Goal: Transaction & Acquisition: Book appointment/travel/reservation

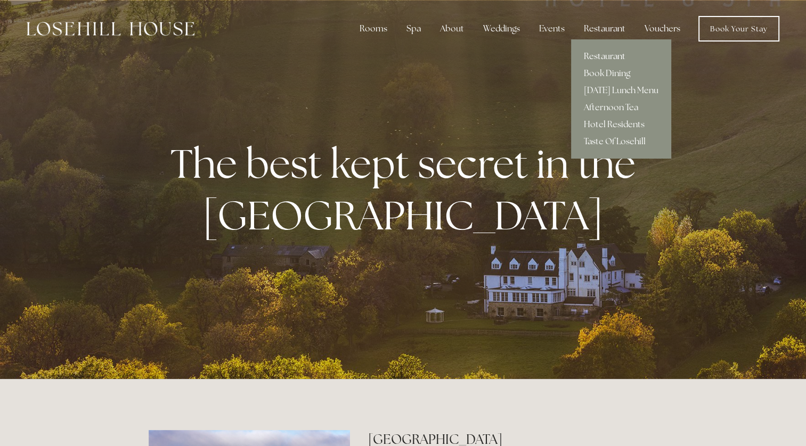
click at [610, 55] on link "Restaurant" at bounding box center [621, 56] width 100 height 17
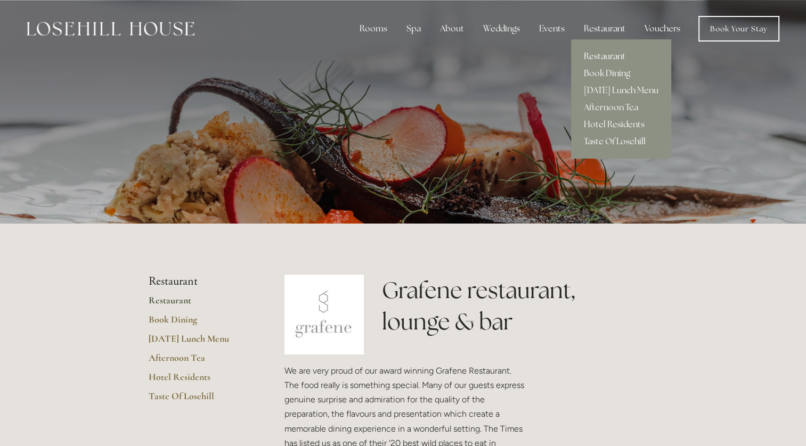
click at [600, 75] on link "Book Dining" at bounding box center [621, 73] width 100 height 17
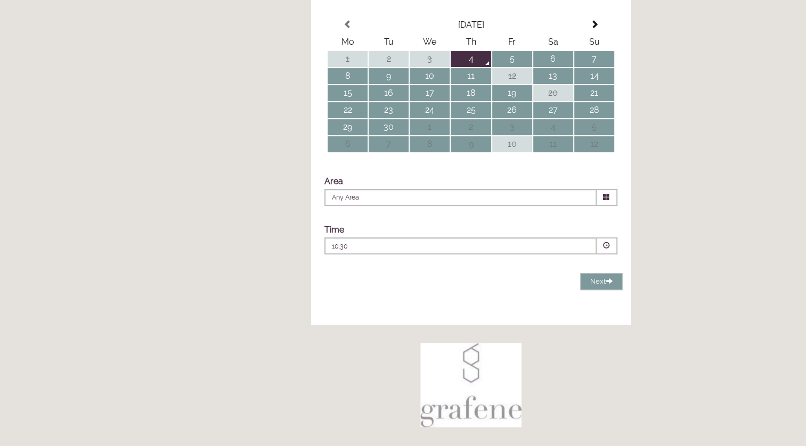
scroll to position [254, 0]
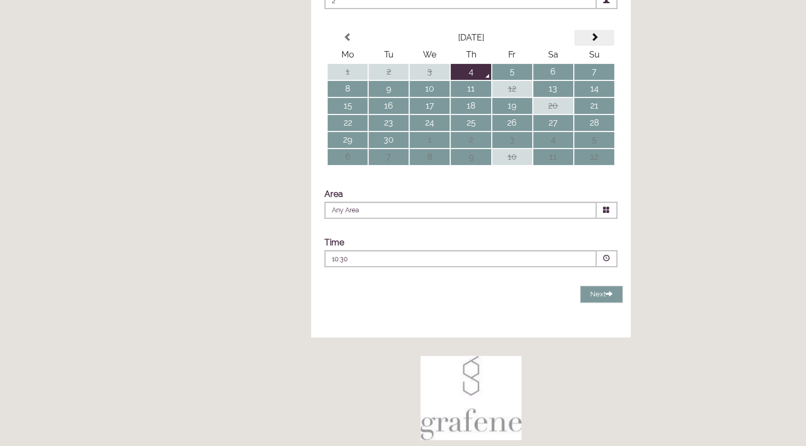
click at [595, 42] on span at bounding box center [594, 37] width 9 height 9
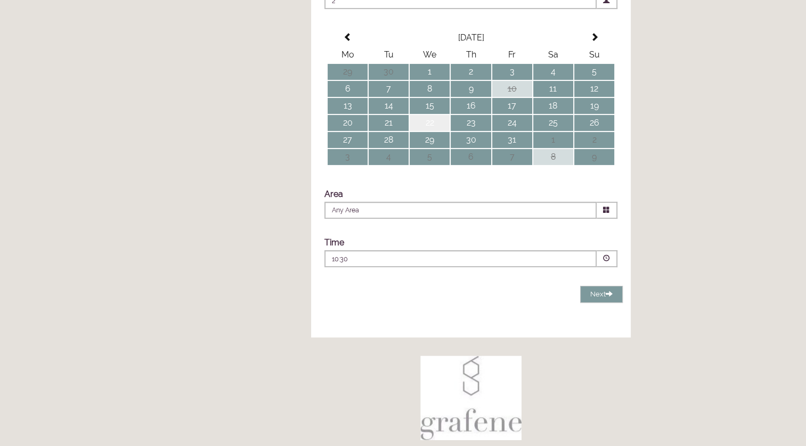
click at [440, 131] on td "22" at bounding box center [430, 123] width 40 height 16
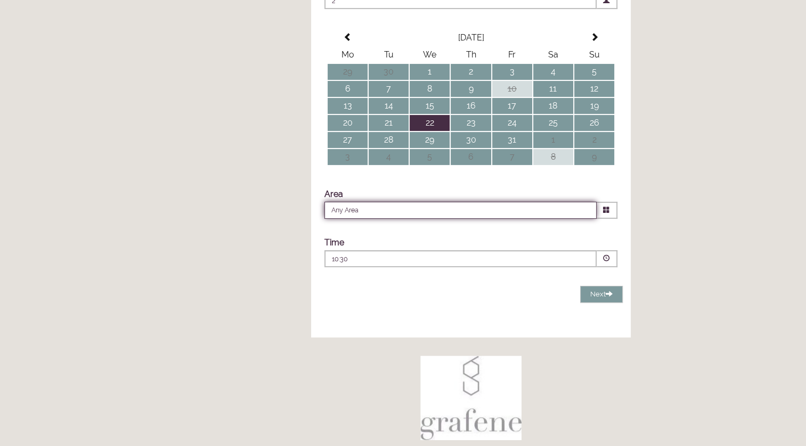
click at [527, 219] on input "Any Area" at bounding box center [460, 210] width 272 height 17
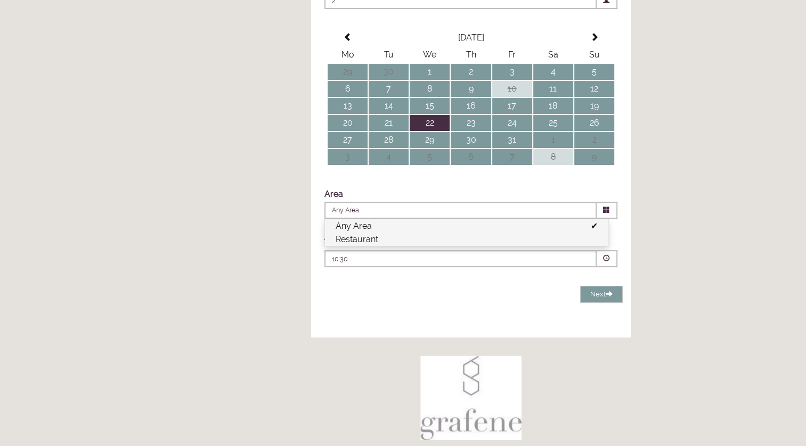
click at [515, 246] on li "Restaurant" at bounding box center [466, 239] width 283 height 13
type input "Restaurant"
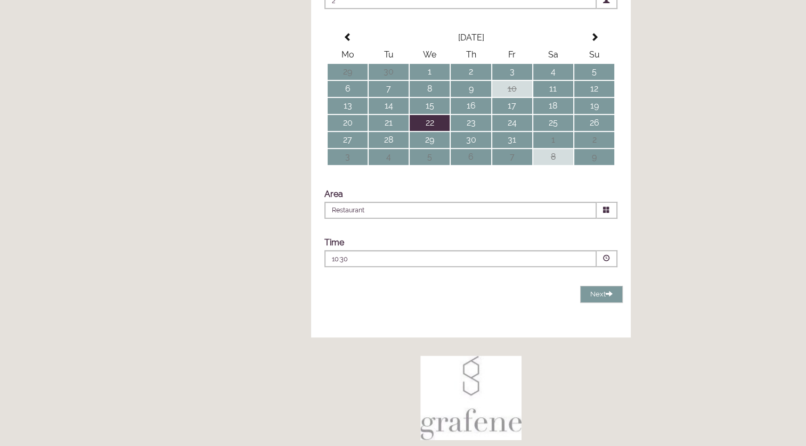
click at [606, 267] on span at bounding box center [606, 258] width 21 height 17
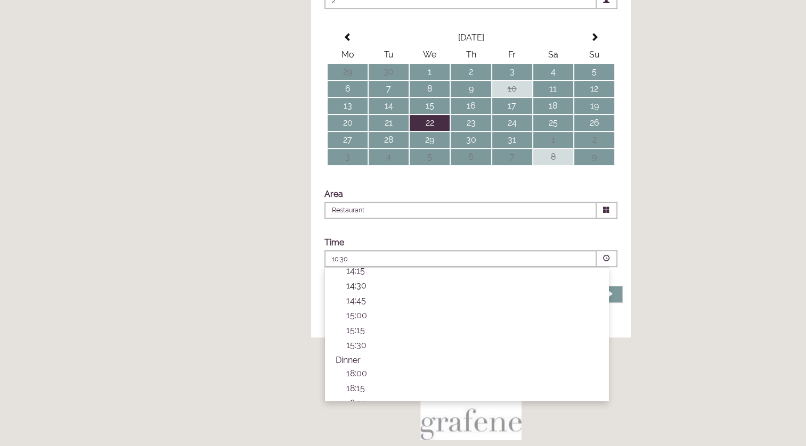
click at [360, 291] on p "14:30" at bounding box center [471, 286] width 251 height 10
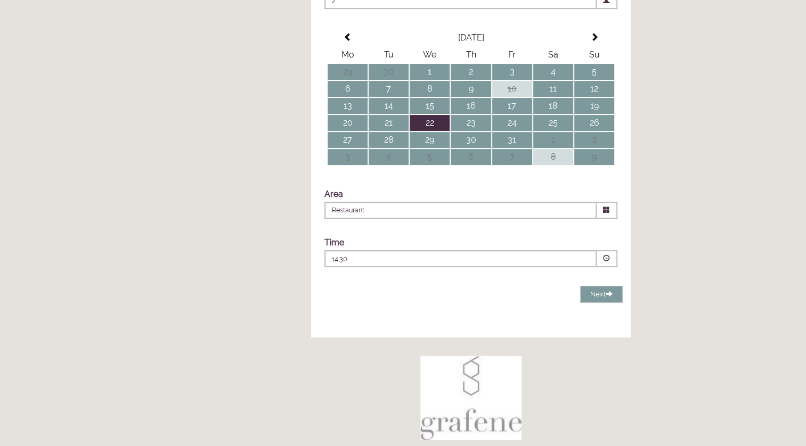
click at [529, 9] on span "2" at bounding box center [460, 0] width 272 height 17
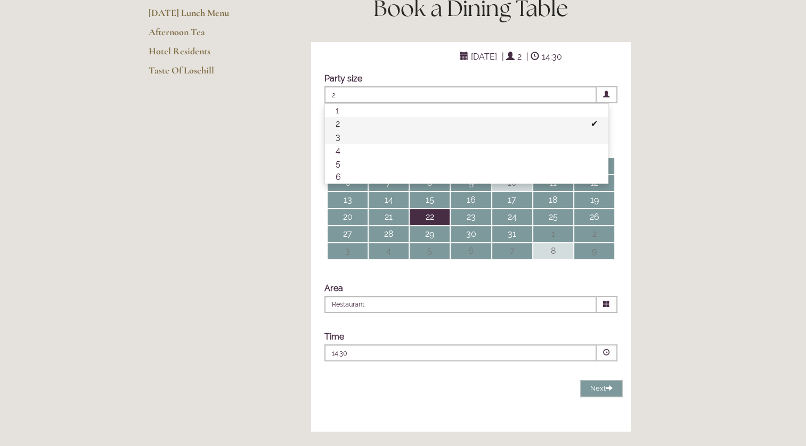
scroll to position [159, 0]
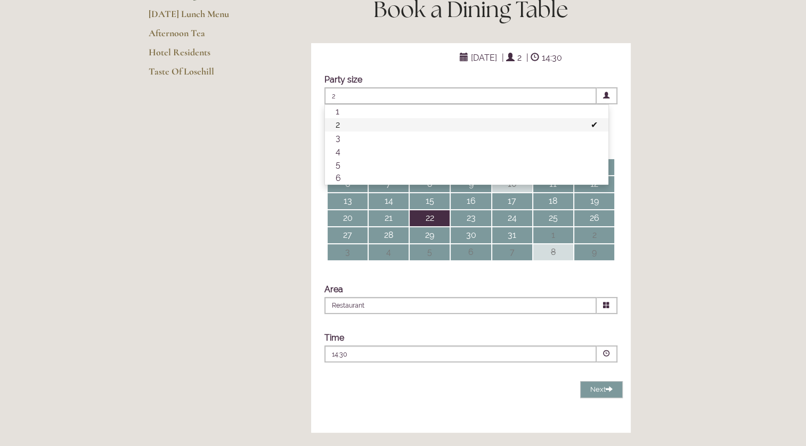
click at [612, 95] on div "Party size Adults 2 1 2 3 4 5 6 Children 0 0 1 2 3 4 5 6" at bounding box center [471, 222] width 320 height 317
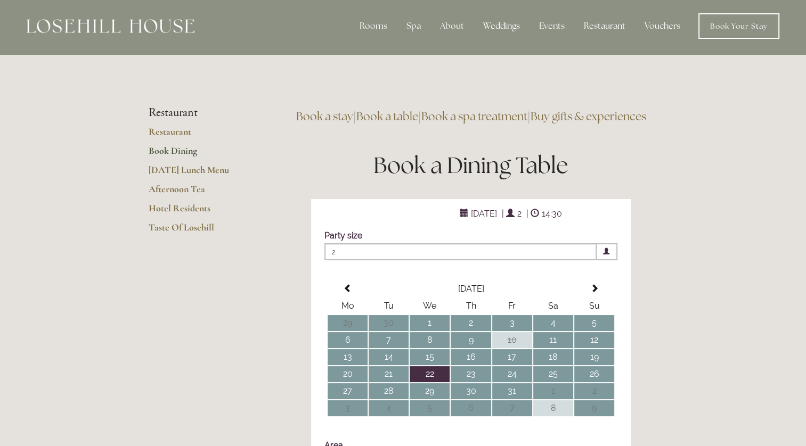
scroll to position [0, 0]
